Goal: Task Accomplishment & Management: Complete application form

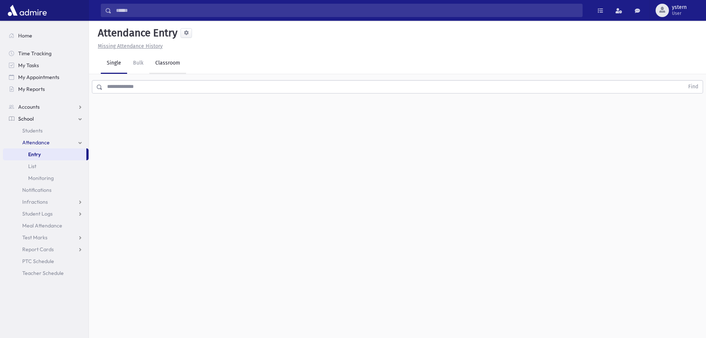
click at [165, 63] on link "Classroom" at bounding box center [167, 63] width 37 height 21
click at [203, 92] on div "--Select One--" at bounding box center [201, 96] width 73 height 8
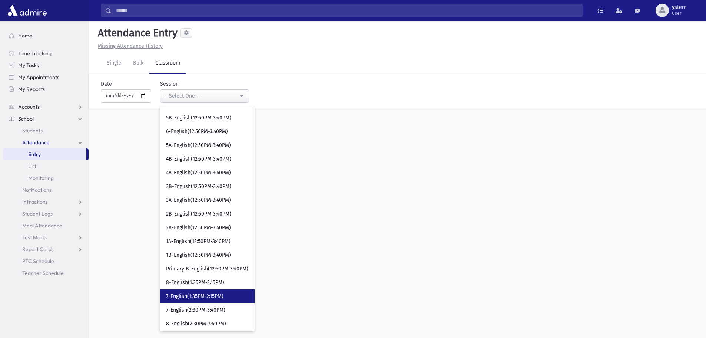
scroll to position [275, 0]
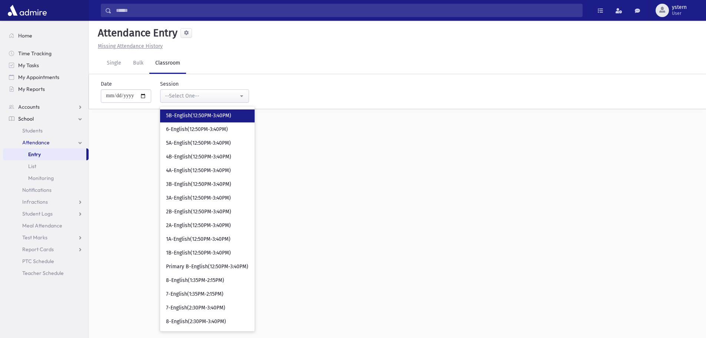
click at [219, 113] on span "5B-English(12:50PM-3:40PM)" at bounding box center [198, 115] width 65 height 7
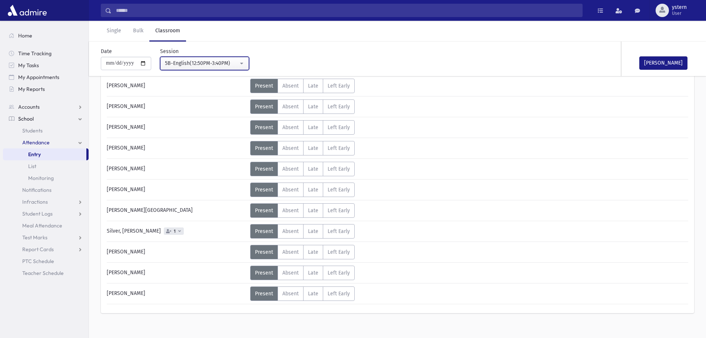
scroll to position [317, 0]
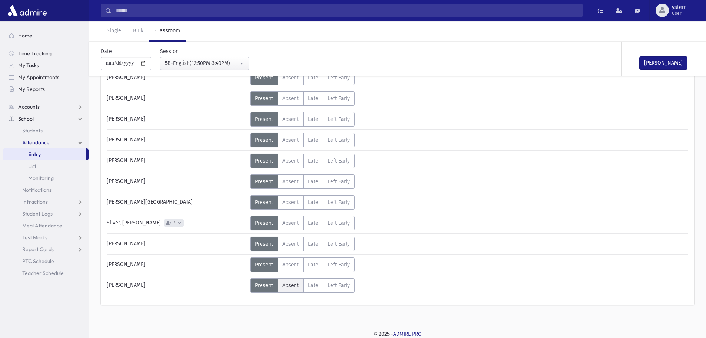
click at [297, 287] on span "Absent" at bounding box center [291, 285] width 16 height 6
click at [178, 223] on icon at bounding box center [179, 223] width 3 height 4
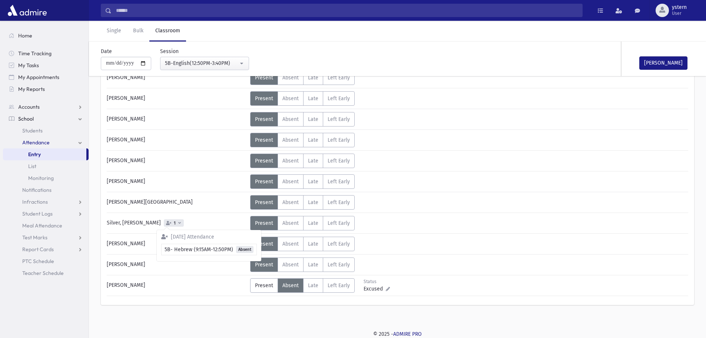
click at [185, 222] on div "Silver, [PERSON_NAME] 1" at bounding box center [176, 223] width 147 height 14
click at [658, 65] on button "[PERSON_NAME]" at bounding box center [664, 62] width 48 height 13
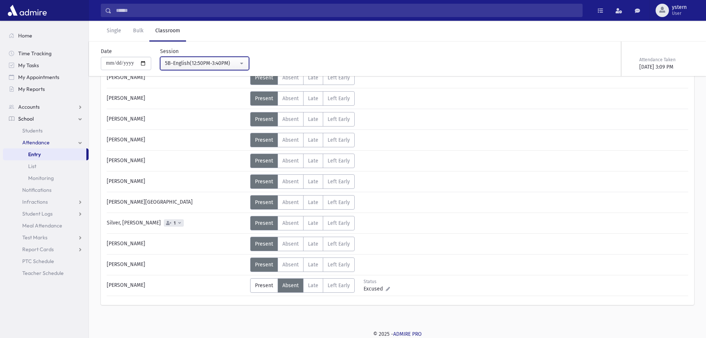
click at [246, 65] on button "5B-English(12:50PM-3:40PM)" at bounding box center [204, 63] width 89 height 13
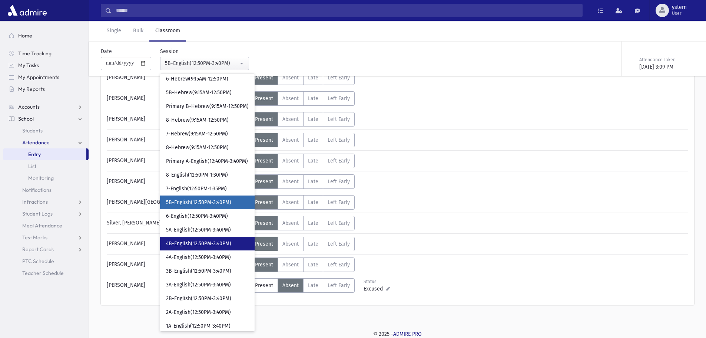
click at [198, 238] on link "4B-English(12:50PM-3:40PM)" at bounding box center [207, 244] width 95 height 14
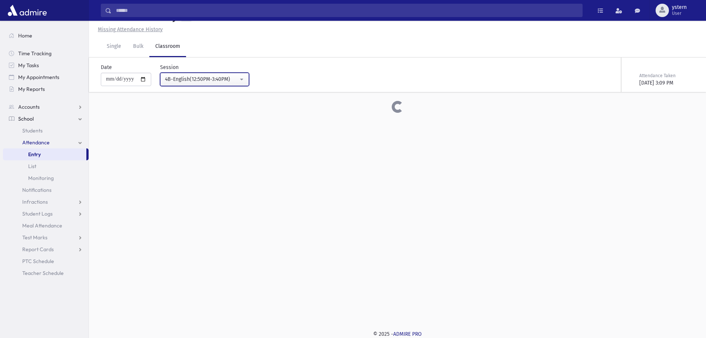
scroll to position [17, 0]
click at [226, 77] on div "4B-English(12:50PM-3:40PM)" at bounding box center [201, 79] width 73 height 8
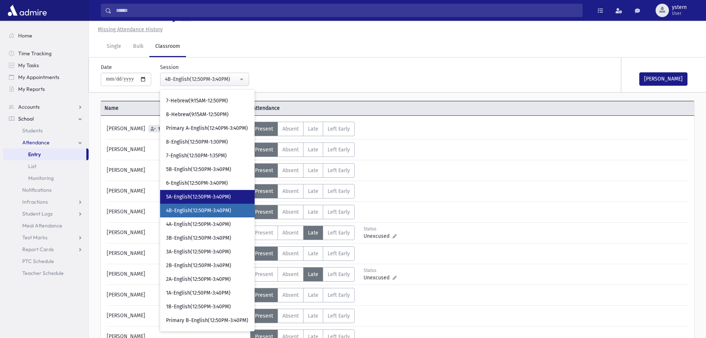
click at [193, 198] on span "5A-English(12:50PM-3:40PM)" at bounding box center [198, 196] width 65 height 7
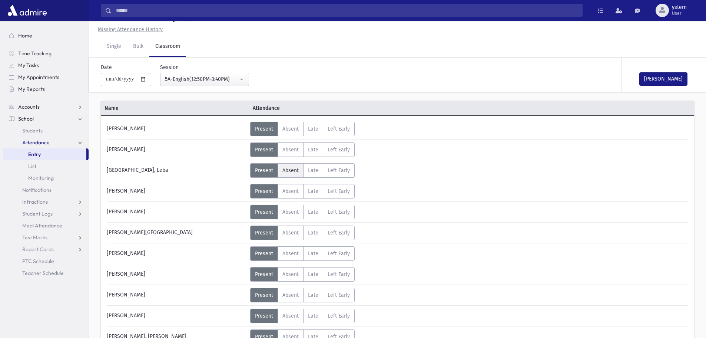
click at [294, 165] on label "Absent A" at bounding box center [291, 170] width 26 height 14
click at [668, 80] on button "[PERSON_NAME]" at bounding box center [664, 78] width 48 height 13
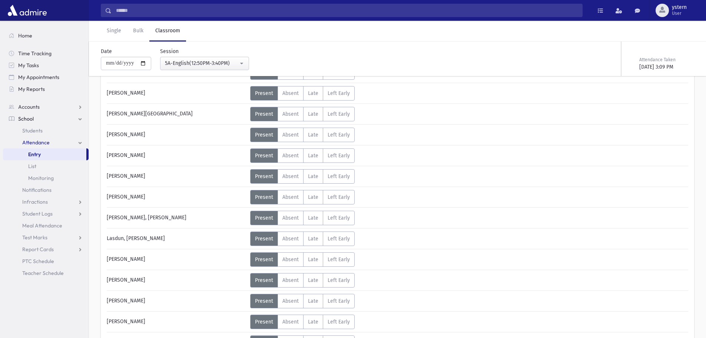
scroll to position [239, 0]
click at [207, 65] on div "5A-English(12:50PM-3:40PM)" at bounding box center [201, 63] width 73 height 8
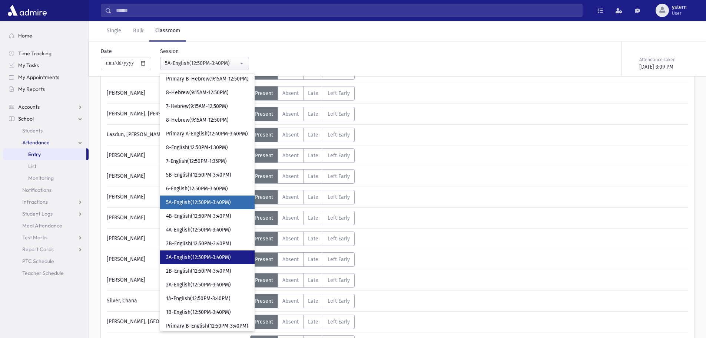
click at [200, 258] on span "3A-English(12:50PM-3:40PM)" at bounding box center [198, 257] width 65 height 7
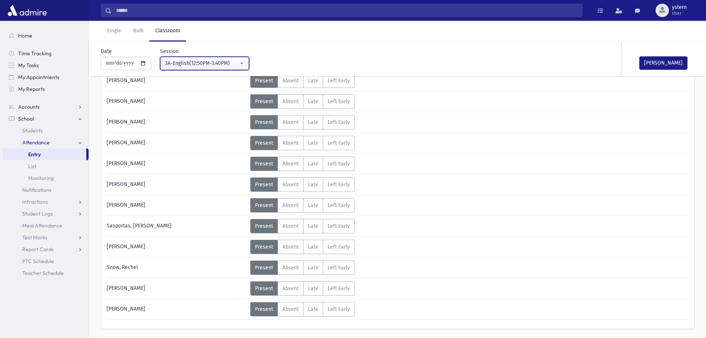
scroll to position [296, 0]
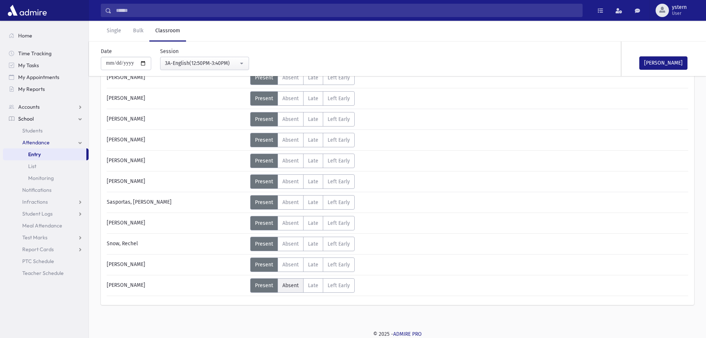
click at [295, 285] on span "Absent" at bounding box center [291, 285] width 16 height 6
click at [663, 56] on button "[PERSON_NAME]" at bounding box center [664, 62] width 48 height 13
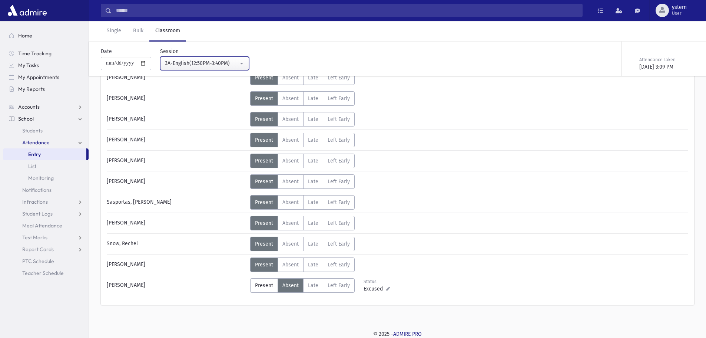
click at [212, 63] on div "3A-English(12:50PM-3:40PM)" at bounding box center [201, 63] width 73 height 8
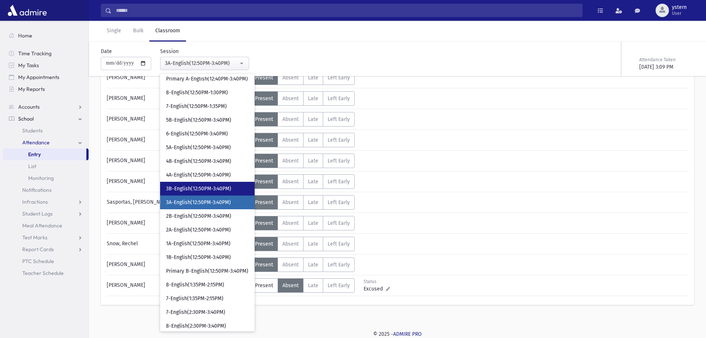
click at [217, 184] on link "3B-English(12:50PM-3:40PM)" at bounding box center [207, 189] width 95 height 14
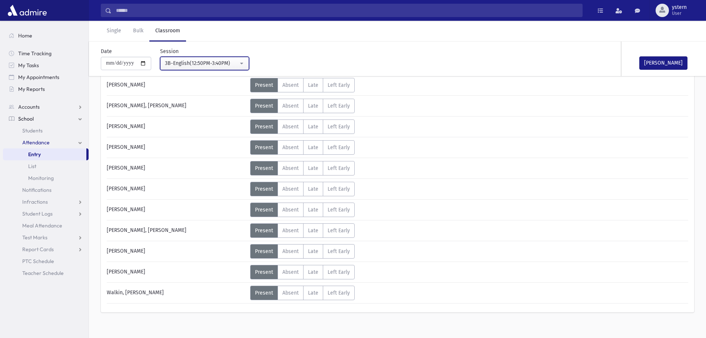
scroll to position [317, 0]
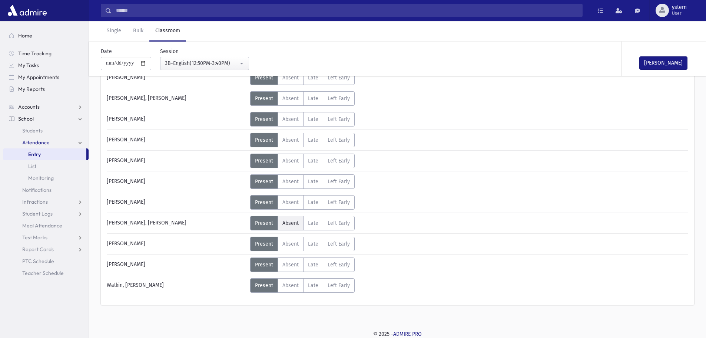
click at [283, 221] on span "Absent" at bounding box center [291, 223] width 16 height 6
click at [664, 61] on button "[PERSON_NAME]" at bounding box center [664, 62] width 48 height 13
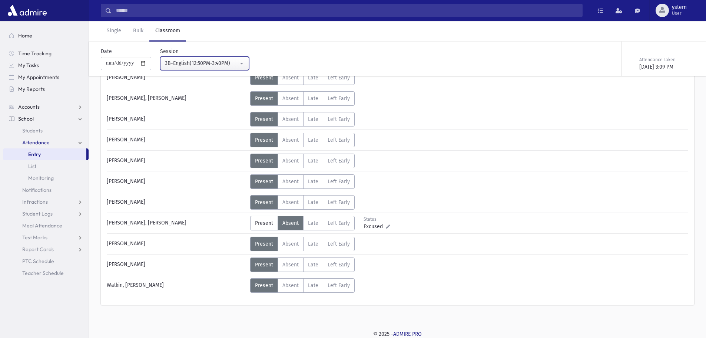
click at [221, 61] on div "3B-English(12:50PM-3:40PM)" at bounding box center [201, 63] width 73 height 8
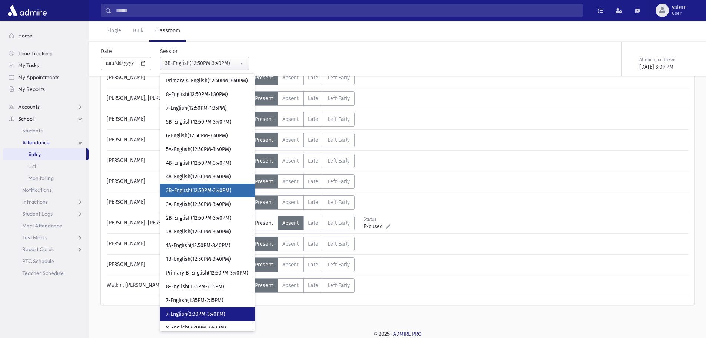
scroll to position [242, 0]
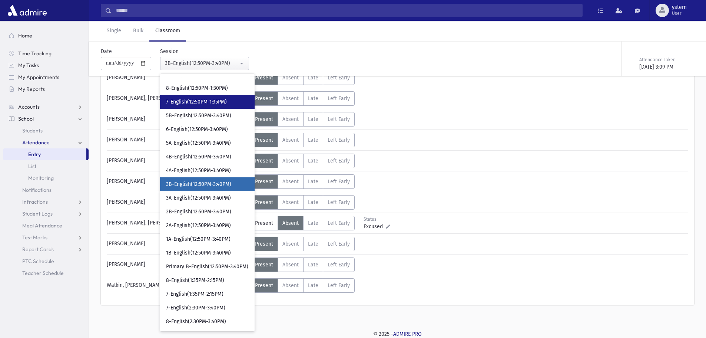
click at [232, 99] on link "7-English(12:50PM-1:35PM)" at bounding box center [207, 102] width 95 height 14
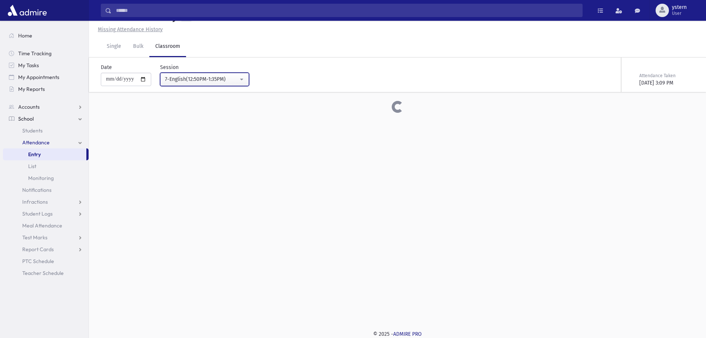
scroll to position [317, 0]
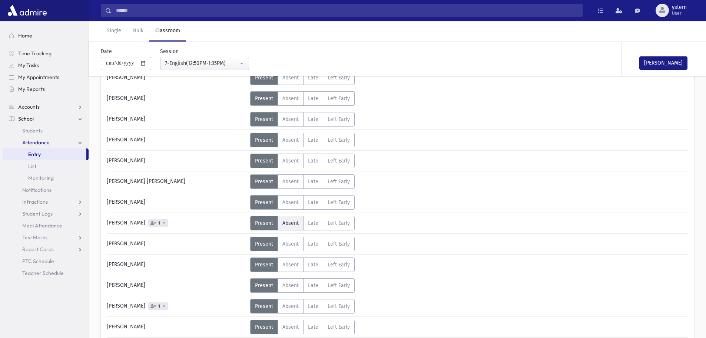
click at [287, 220] on span "Absent" at bounding box center [291, 223] width 16 height 6
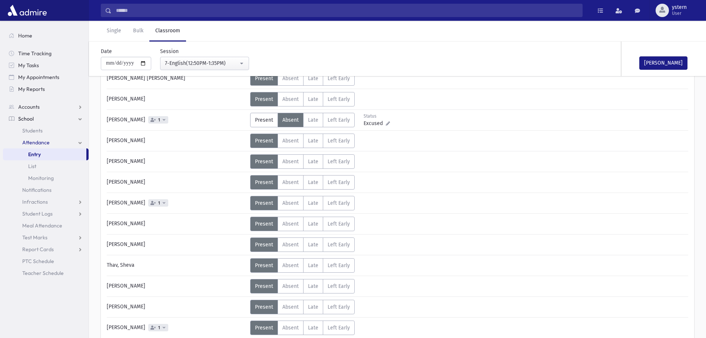
scroll to position [428, 0]
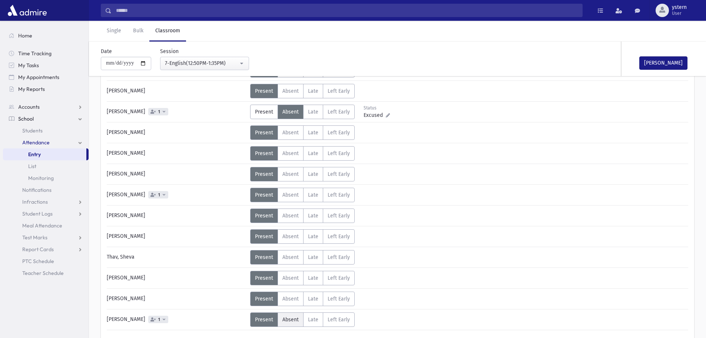
click at [288, 316] on span "Absent" at bounding box center [291, 319] width 16 height 6
click at [666, 63] on button "[PERSON_NAME]" at bounding box center [664, 62] width 48 height 13
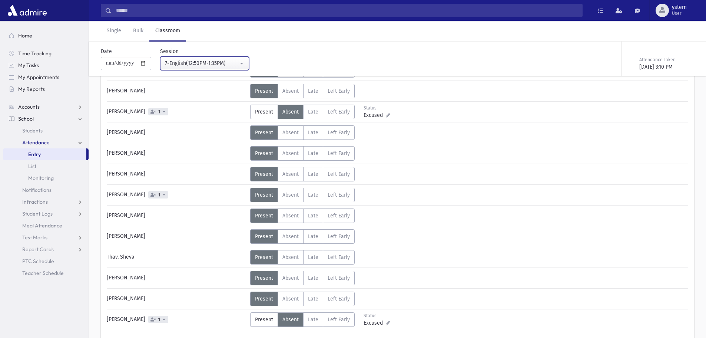
click at [237, 63] on div "7-English(12:50PM-1:35PM)" at bounding box center [201, 63] width 73 height 8
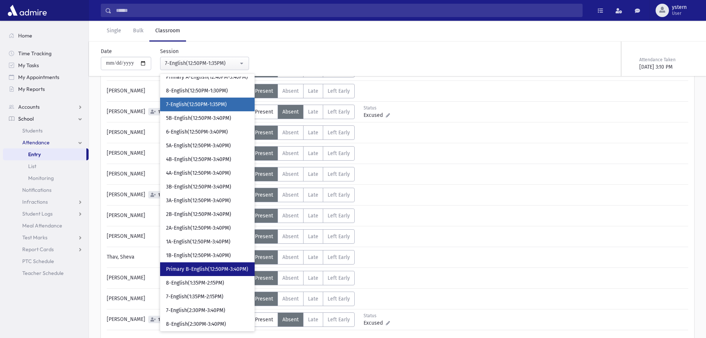
scroll to position [242, 0]
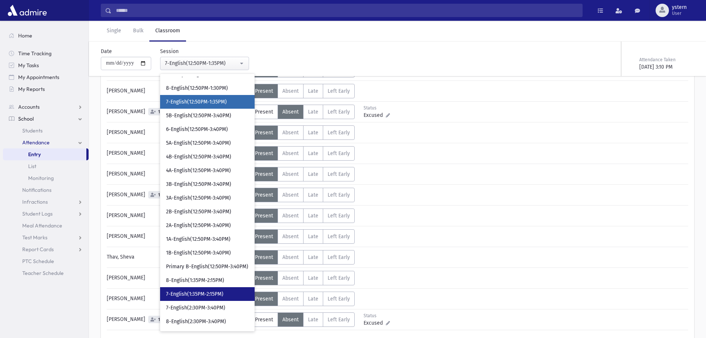
click at [235, 293] on link "7-English(1:35PM-2:15PM)" at bounding box center [207, 294] width 95 height 14
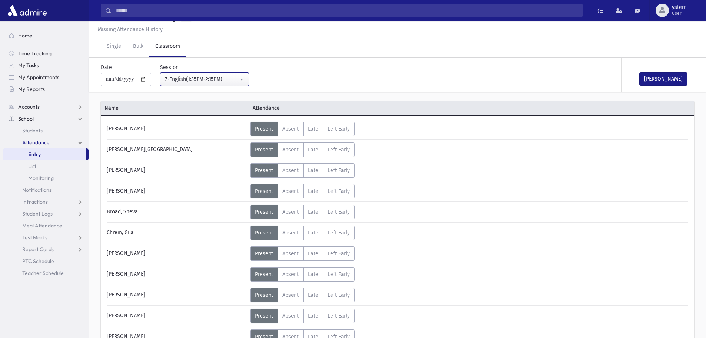
scroll to position [428, 0]
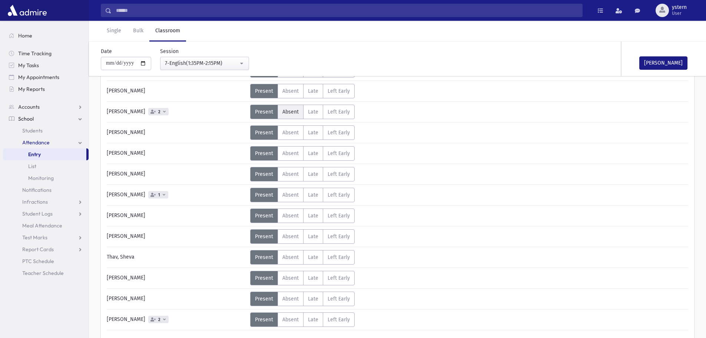
click at [290, 111] on span "Absent" at bounding box center [291, 112] width 16 height 6
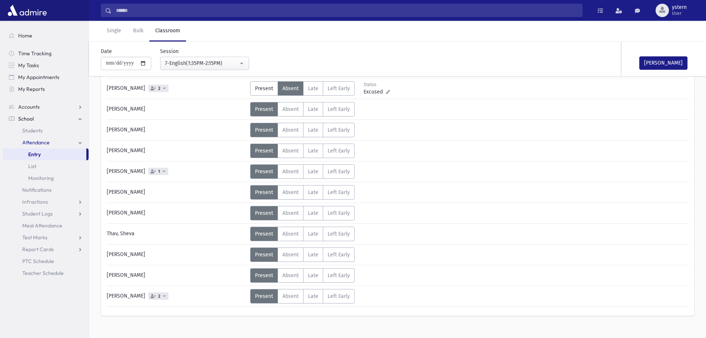
scroll to position [462, 0]
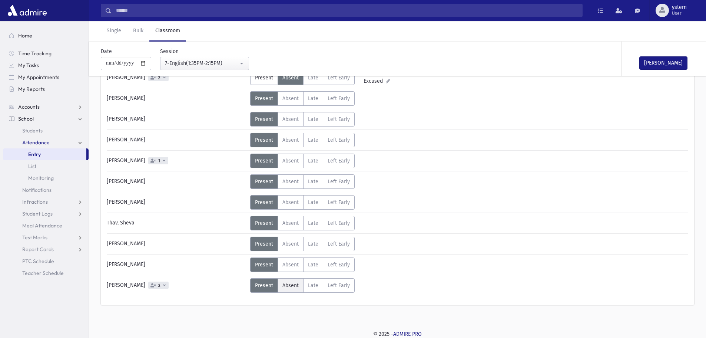
click at [299, 286] on label "Absent A" at bounding box center [291, 285] width 26 height 14
click at [655, 64] on button "[PERSON_NAME]" at bounding box center [664, 62] width 48 height 13
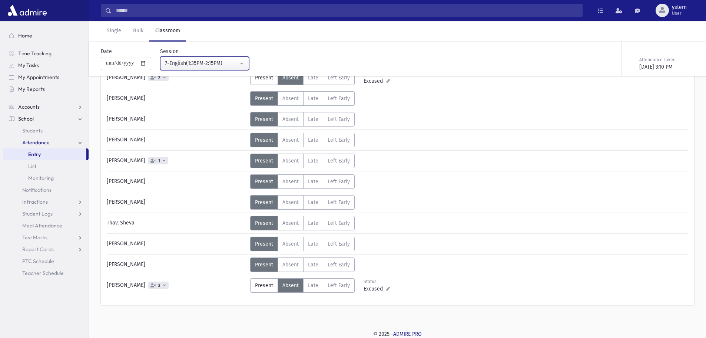
click at [242, 58] on button "7-English(1:35PM-2:15PM)" at bounding box center [204, 63] width 89 height 13
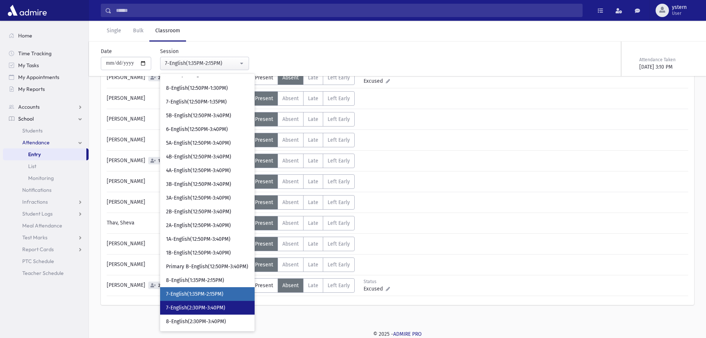
click at [203, 309] on span "7-English(2:30PM-3:40PM)" at bounding box center [195, 307] width 59 height 7
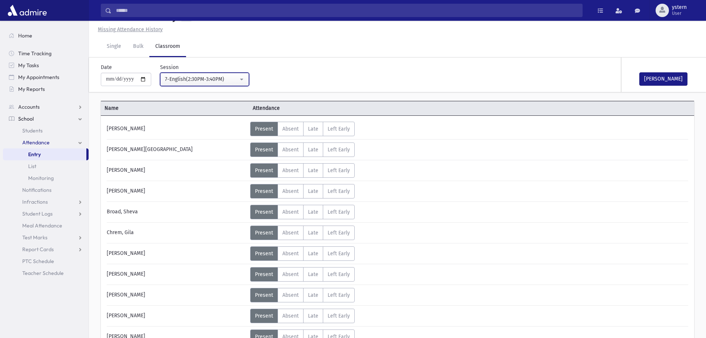
scroll to position [462, 0]
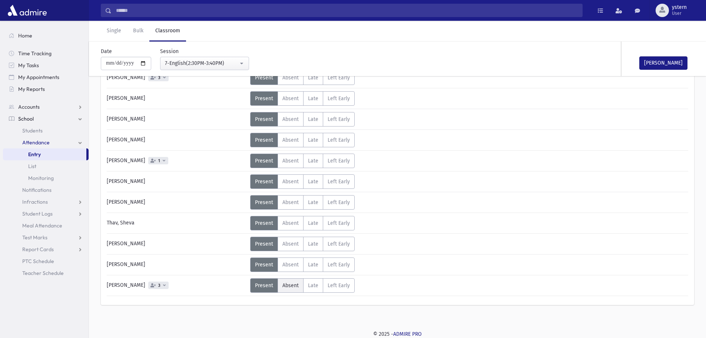
click at [296, 284] on span "Absent" at bounding box center [291, 285] width 16 height 6
click at [298, 78] on label "Absent A" at bounding box center [291, 77] width 26 height 14
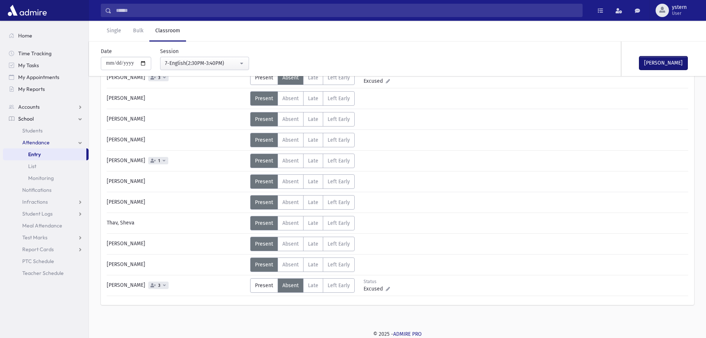
click at [662, 64] on button "[PERSON_NAME]" at bounding box center [664, 62] width 48 height 13
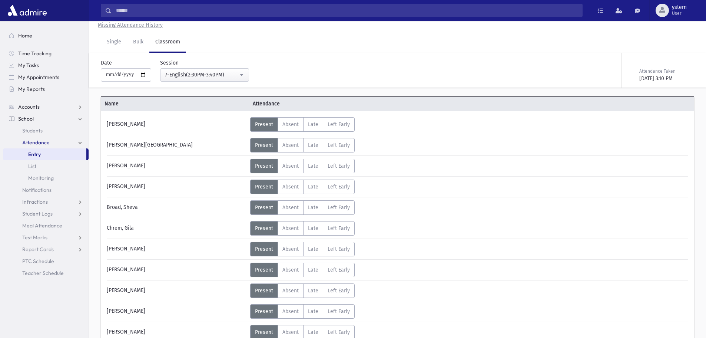
scroll to position [0, 0]
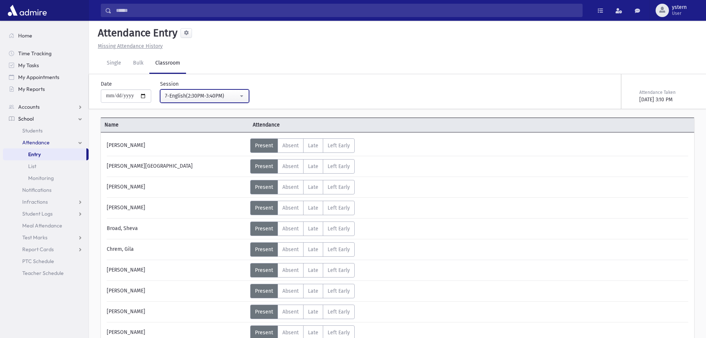
click at [230, 94] on div "7-English(2:30PM-3:40PM)" at bounding box center [201, 96] width 73 height 8
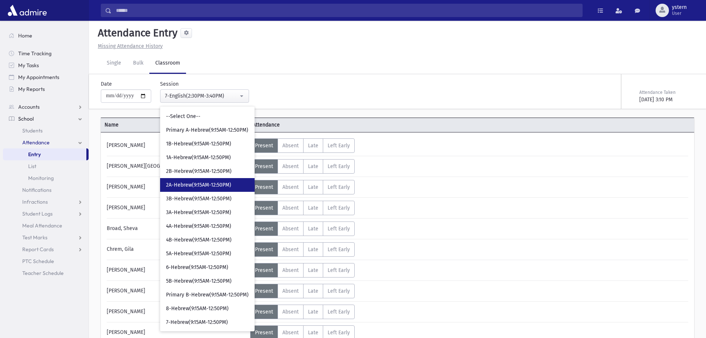
click at [229, 186] on span "2A-Hebrew(9:15AM-12:50PM)" at bounding box center [198, 184] width 65 height 7
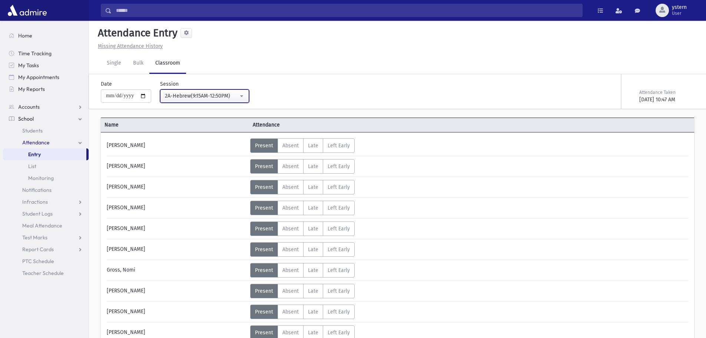
click at [190, 98] on div "2A-Hebrew(9:15AM-12:50PM)" at bounding box center [201, 96] width 73 height 8
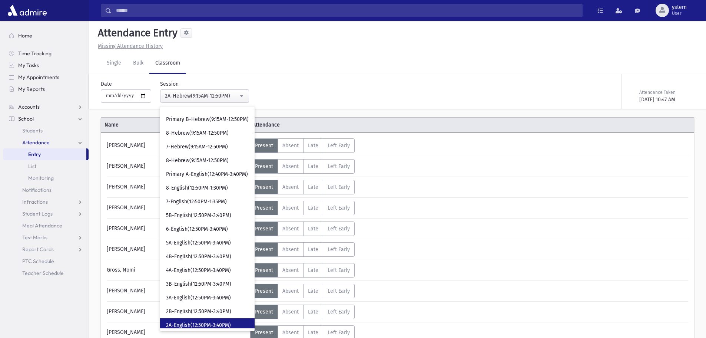
scroll to position [260, 0]
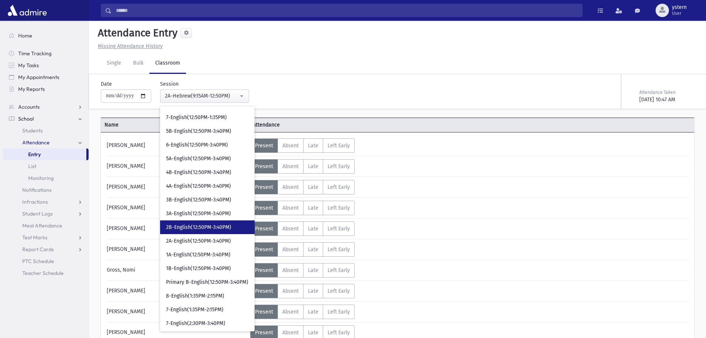
click at [201, 228] on span "2B-English(12:50PM-3:40PM)" at bounding box center [198, 227] width 65 height 7
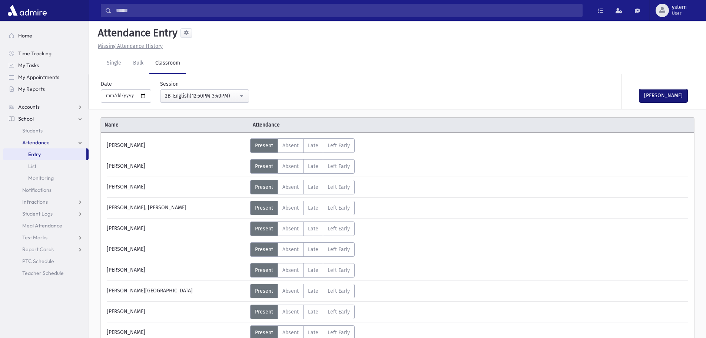
drag, startPoint x: 670, startPoint y: 94, endPoint x: 664, endPoint y: 95, distance: 6.0
click at [666, 95] on button "[PERSON_NAME]" at bounding box center [664, 95] width 48 height 13
click at [221, 94] on div "2B-English(12:50PM-3:40PM)" at bounding box center [201, 96] width 73 height 8
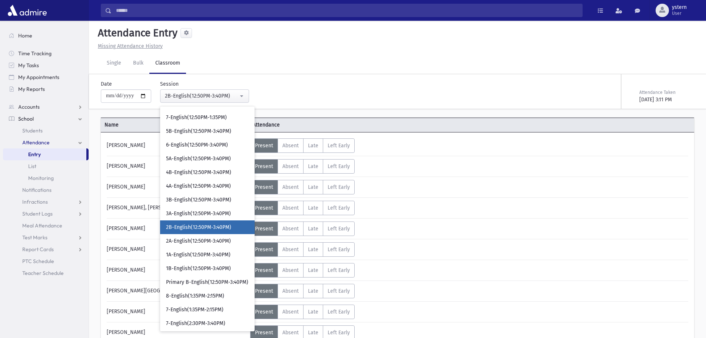
scroll to position [268, 0]
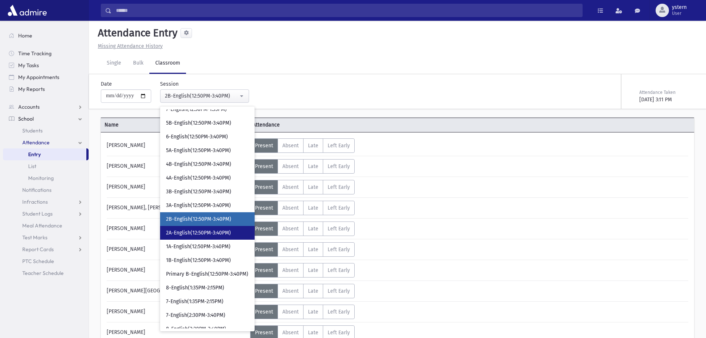
click at [203, 234] on span "2A-English(12:50PM-3:40PM)" at bounding box center [198, 232] width 65 height 7
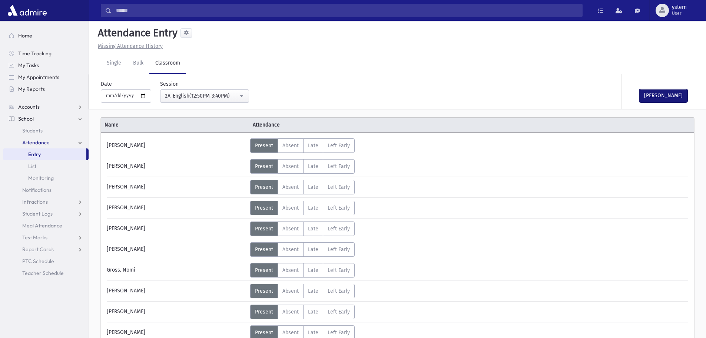
click at [675, 96] on button "[PERSON_NAME]" at bounding box center [664, 95] width 48 height 13
click at [199, 97] on div "2A-English(12:50PM-3:40PM)" at bounding box center [201, 96] width 73 height 8
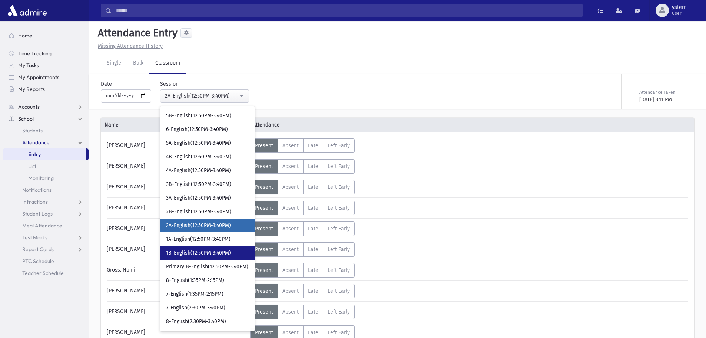
click at [231, 250] on span "1B-English(12:50PM-3:40PM)" at bounding box center [198, 252] width 65 height 7
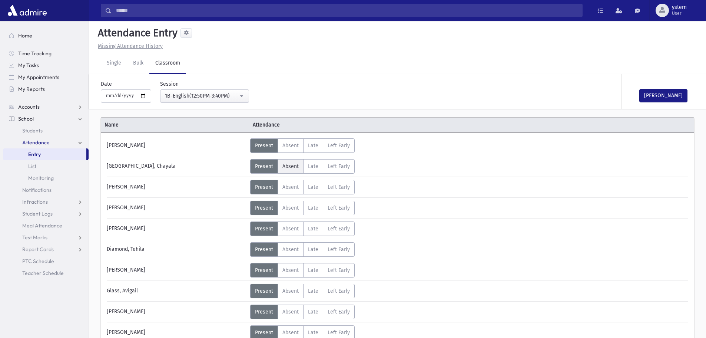
click at [284, 171] on label "Absent A" at bounding box center [291, 166] width 26 height 14
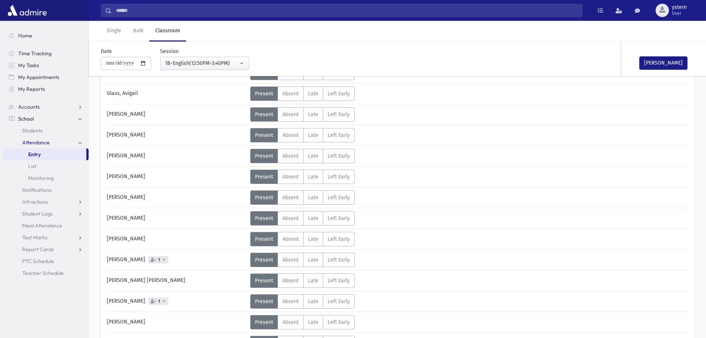
scroll to position [222, 0]
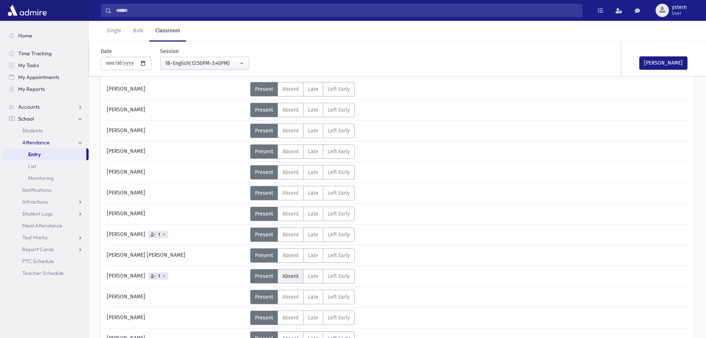
click at [289, 277] on span "Absent" at bounding box center [291, 276] width 16 height 6
click at [669, 67] on button "[PERSON_NAME]" at bounding box center [664, 62] width 48 height 13
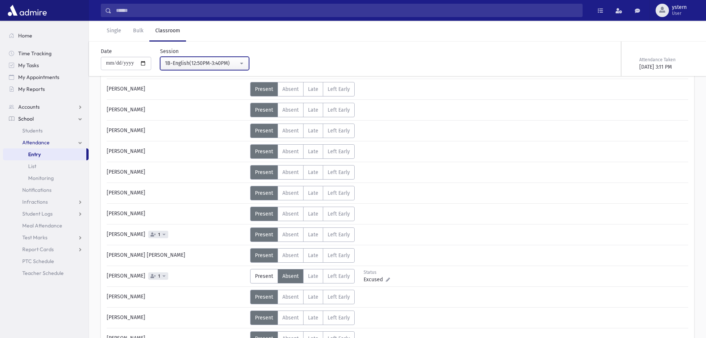
click at [211, 63] on div "1B-English(12:50PM-3:40PM)" at bounding box center [201, 63] width 73 height 8
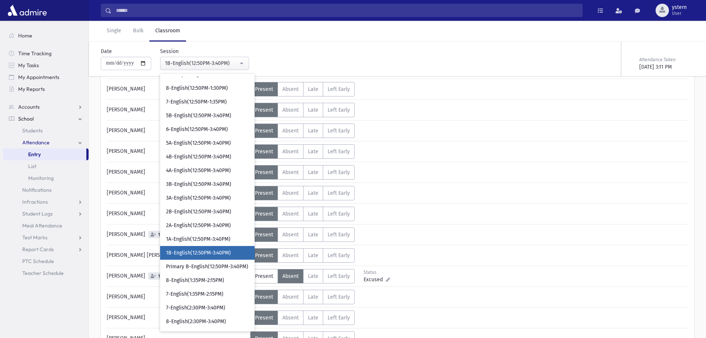
scroll to position [242, 0]
click at [215, 235] on link "1A-English(12:50PM-3:40PM)" at bounding box center [207, 239] width 95 height 14
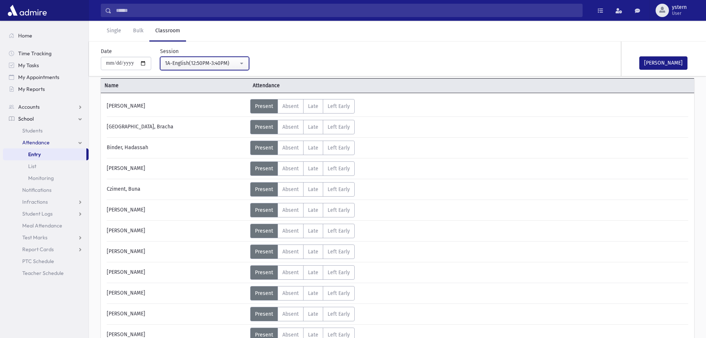
scroll to position [37, 0]
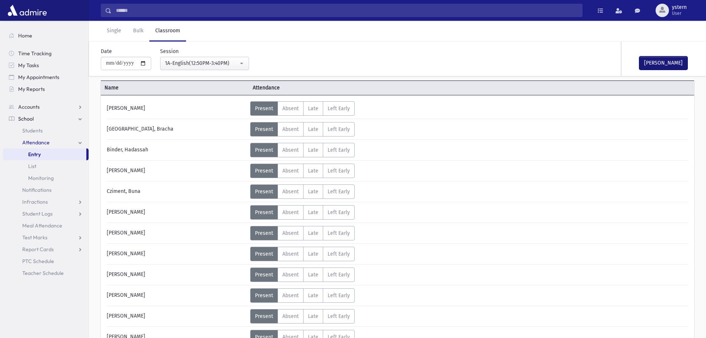
click at [663, 64] on button "[PERSON_NAME]" at bounding box center [664, 62] width 48 height 13
click at [192, 64] on div "1A-English(12:50PM-3:40PM)" at bounding box center [201, 63] width 73 height 8
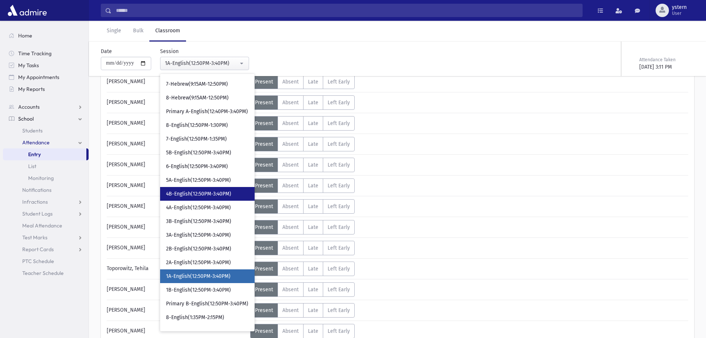
scroll to position [168, 0]
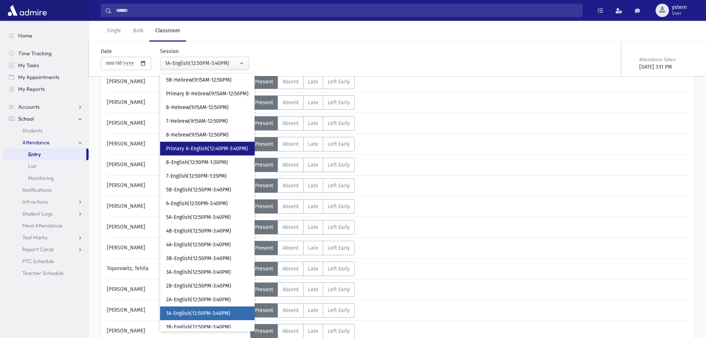
click at [214, 154] on link "Primary A-English(12:40PM-3:40PM)" at bounding box center [207, 149] width 95 height 14
select select "***"
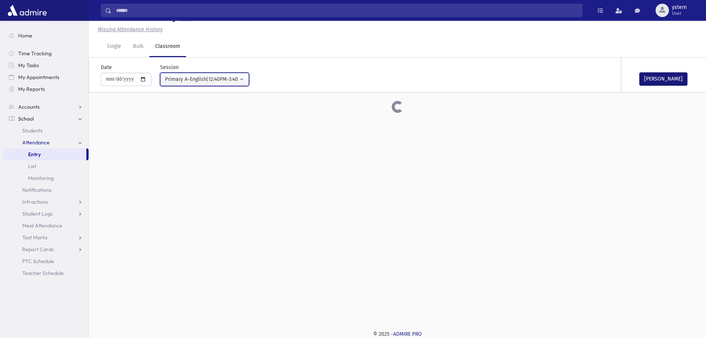
scroll to position [334, 0]
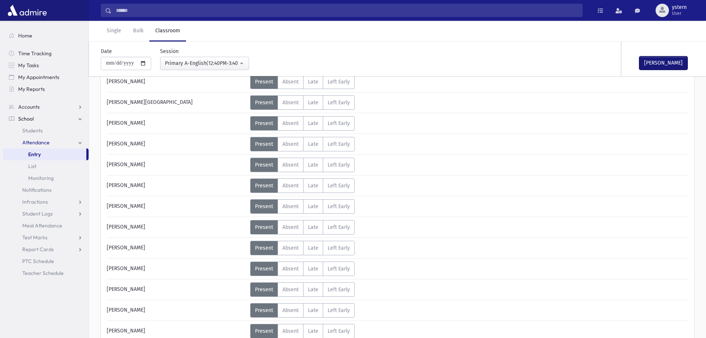
click at [675, 65] on button "[PERSON_NAME]" at bounding box center [664, 62] width 48 height 13
